Goal: Transaction & Acquisition: Purchase product/service

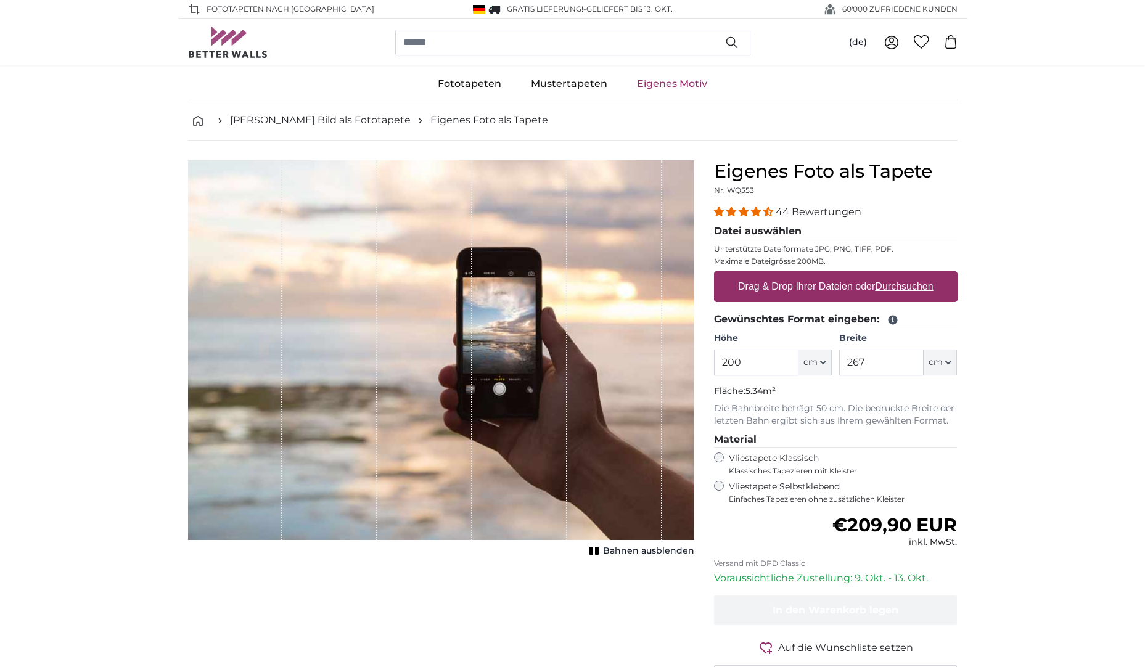
click at [714, 454] on div "Vliestapete Klassisch Klassisches Tapezieren mit Kleister" at bounding box center [835, 463] width 243 height 23
click at [811, 364] on span "cm" at bounding box center [810, 362] width 14 height 12
click at [750, 362] on input "200" at bounding box center [756, 363] width 84 height 26
drag, startPoint x: 711, startPoint y: 360, endPoint x: 689, endPoint y: 358, distance: 22.9
click at [689, 358] on product-detail "Abbrechen Bild zuschneiden Bahnen ausblenden Eigenes Foto als Tapete Nr. WQ553 …" at bounding box center [572, 428] width 789 height 575
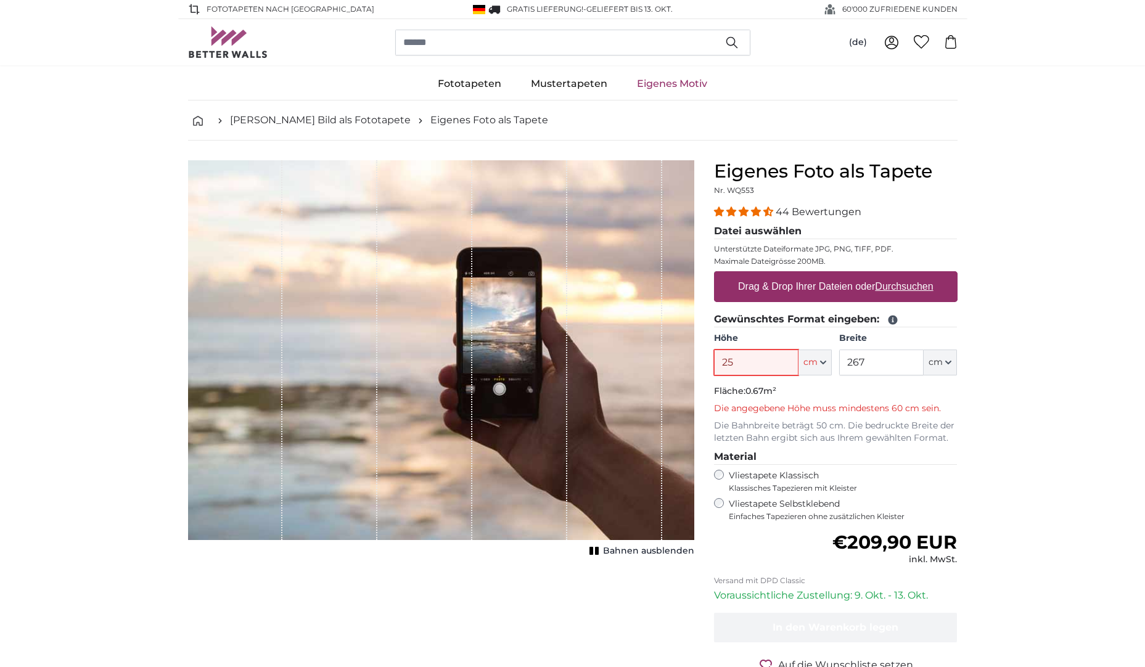
type input "2"
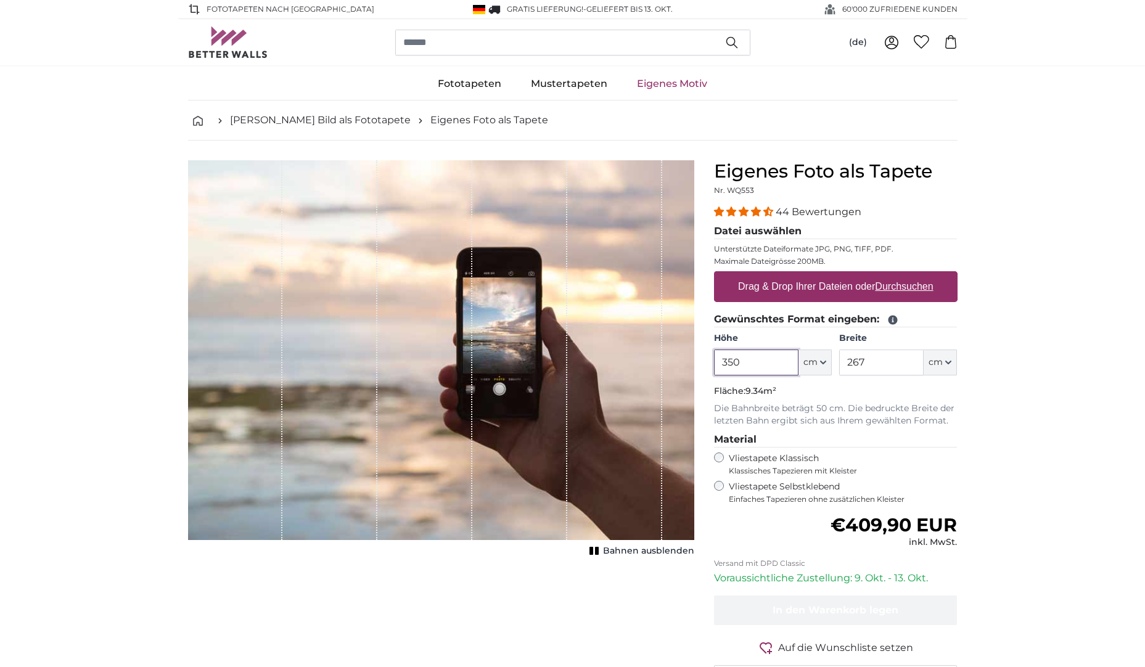
type input "350"
click at [909, 393] on p "Fläche: 9.34m²" at bounding box center [835, 391] width 243 height 12
click at [904, 362] on input "267" at bounding box center [881, 363] width 84 height 26
click at [936, 362] on span "cm" at bounding box center [935, 362] width 14 height 12
click at [889, 356] on input "267" at bounding box center [881, 363] width 84 height 26
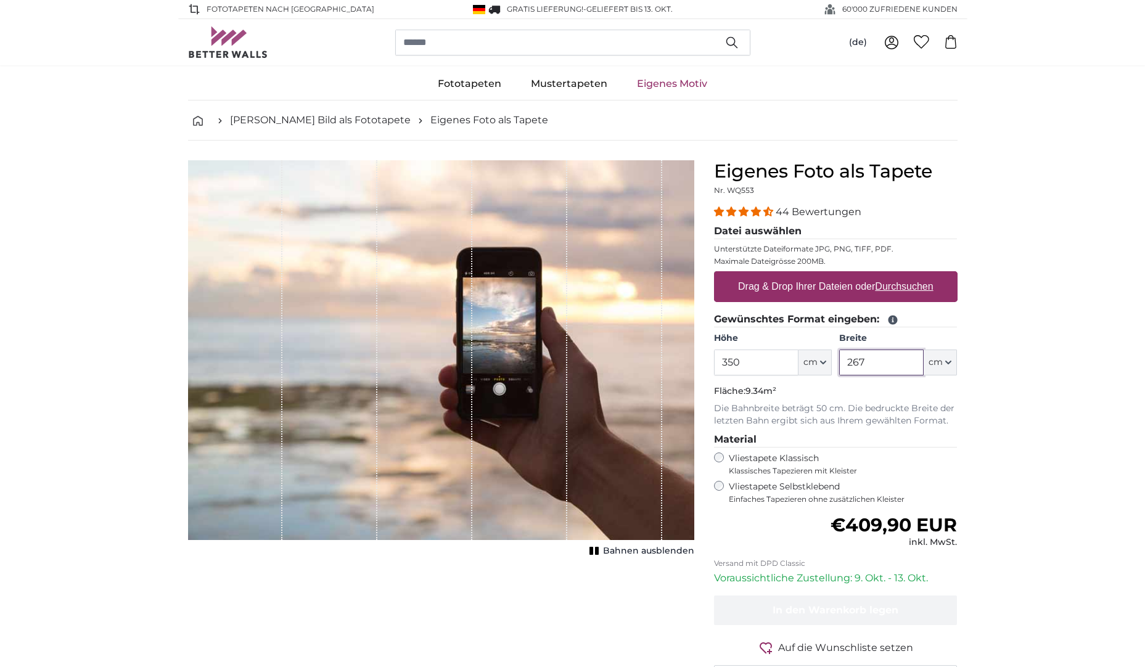
drag, startPoint x: 899, startPoint y: 359, endPoint x: 821, endPoint y: 359, distance: 78.3
click at [821, 359] on div "Höhe 350 ft cm Centimeter (cm) Inches (inch) Feet (ft. in.) Breite 267 ft cm Ce…" at bounding box center [835, 353] width 243 height 43
drag, startPoint x: 864, startPoint y: 354, endPoint x: 835, endPoint y: 356, distance: 29.0
click at [835, 356] on div "Höhe 350 ft cm Centimeter (cm) Inches (inch) Feet (ft. in.) Breite 900 ft cm Ce…" at bounding box center [835, 353] width 243 height 43
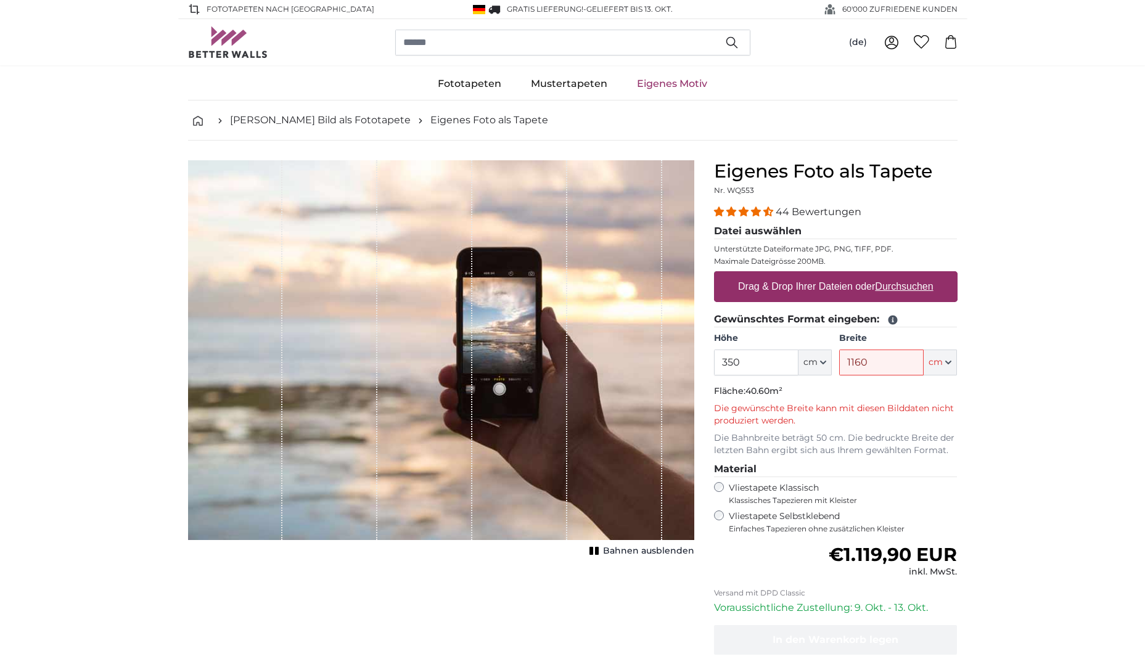
drag, startPoint x: 869, startPoint y: 366, endPoint x: 841, endPoint y: 356, distance: 30.0
click at [841, 356] on input "1160" at bounding box center [881, 363] width 84 height 26
click at [851, 382] on fieldset "Gewünschtes Format eingeben: Höhe 350 ft cm Centimeter (cm) Inches (inch) Feet …" at bounding box center [835, 384] width 243 height 145
drag, startPoint x: 864, startPoint y: 366, endPoint x: 844, endPoint y: 362, distance: 20.1
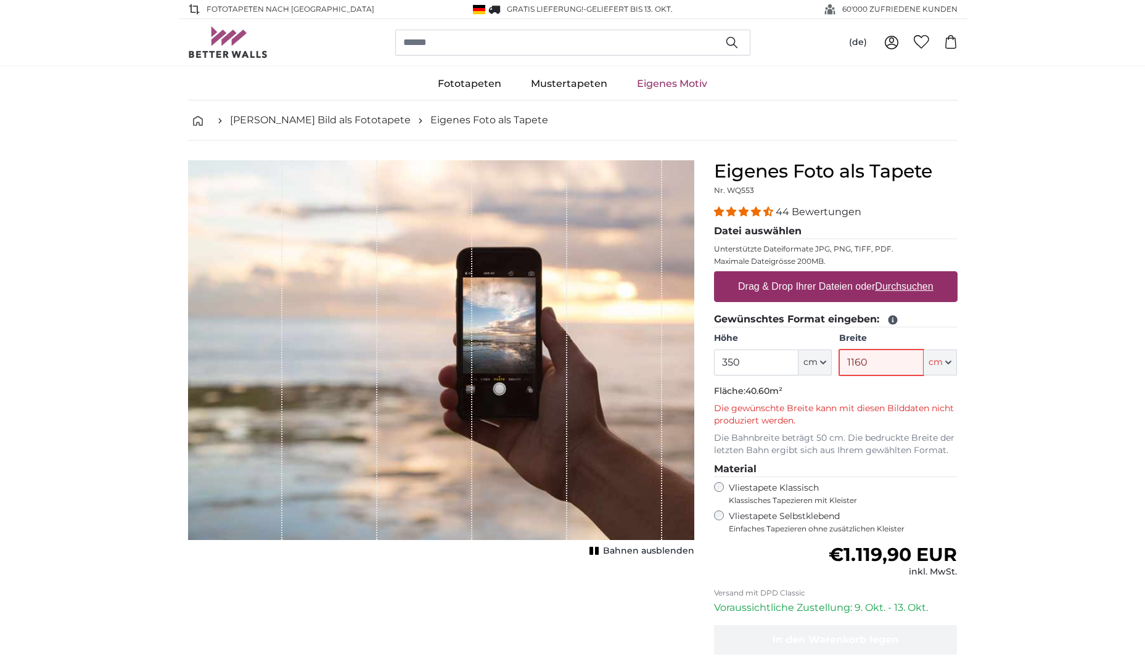
click at [844, 362] on input "1160" at bounding box center [881, 363] width 84 height 26
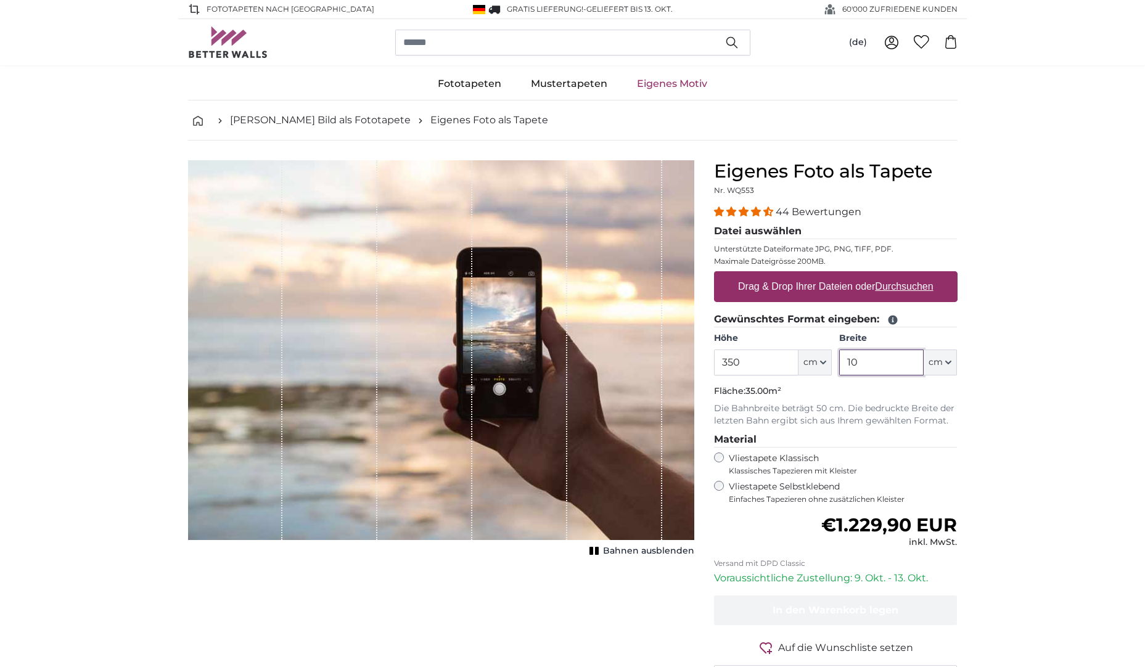
type input "1"
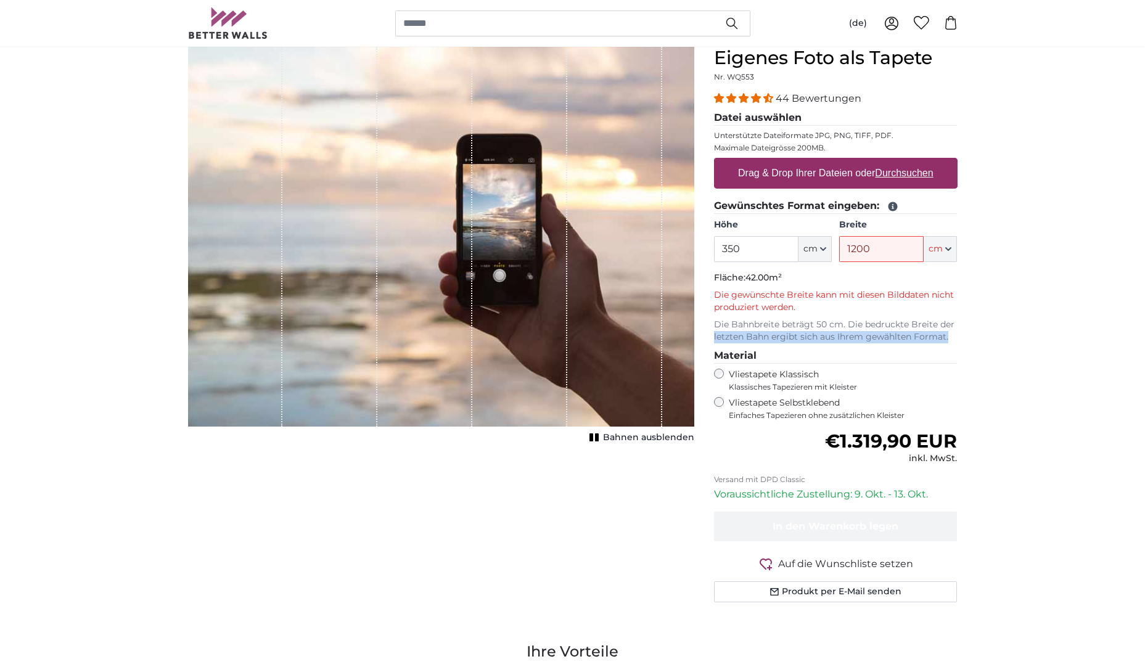
scroll to position [123, 0]
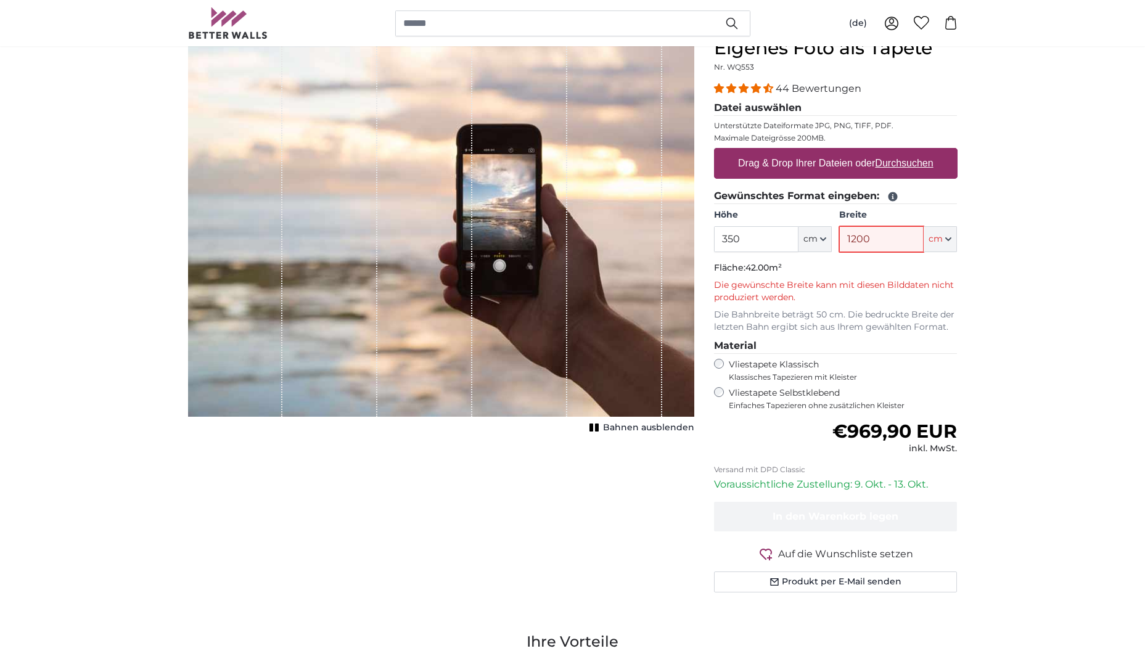
drag, startPoint x: 883, startPoint y: 238, endPoint x: 820, endPoint y: 237, distance: 62.9
click at [820, 237] on div "Höhe 350 ft cm Centimeter (cm) Inches (inch) Feet (ft. in.) Breite 1200 ft cm C…" at bounding box center [835, 230] width 243 height 43
type input "5"
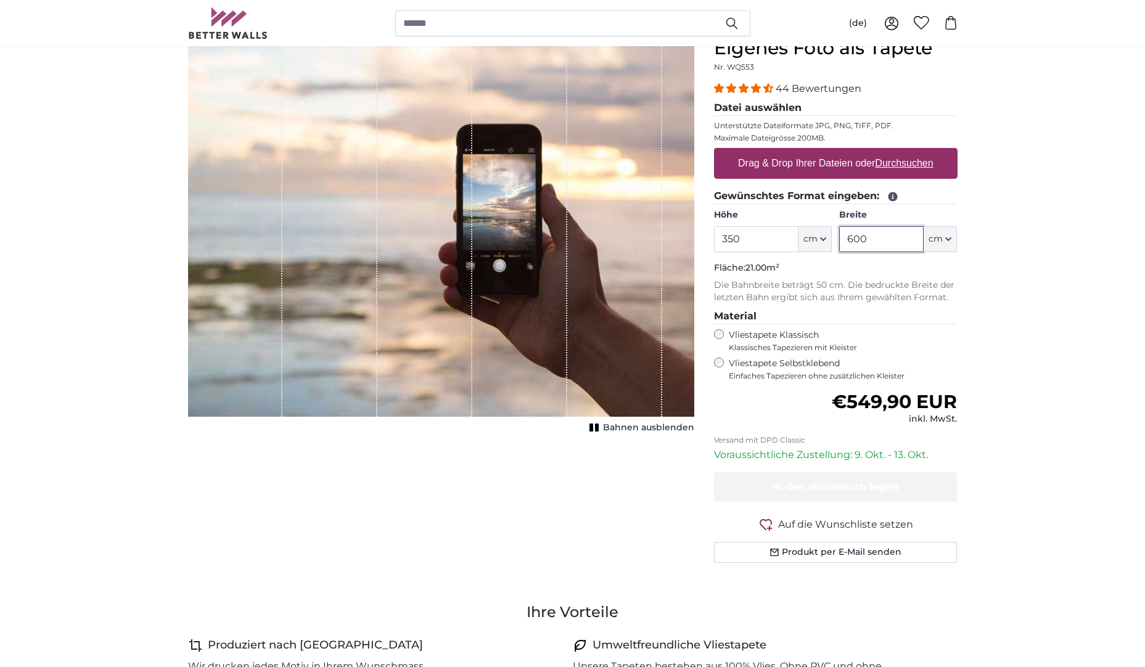
type input "600"
click at [719, 368] on div "Vliestapete Selbstklebend Einfaches Tapezieren ohne zusätzlichen Kleister" at bounding box center [835, 369] width 243 height 23
click at [714, 358] on div "Vliestapete Selbstklebend Einfaches Tapezieren ohne zusätzlichen Kleister" at bounding box center [835, 369] width 243 height 23
